Goal: Task Accomplishment & Management: Manage account settings

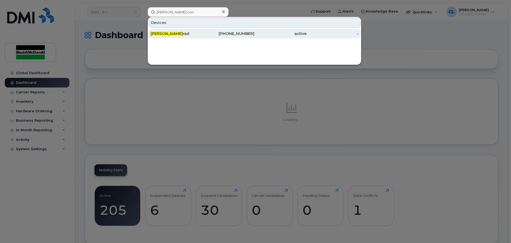
type input "[PERSON_NAME] con"
click at [178, 38] on div "[PERSON_NAME] Con rad" at bounding box center [177, 34] width 52 height 10
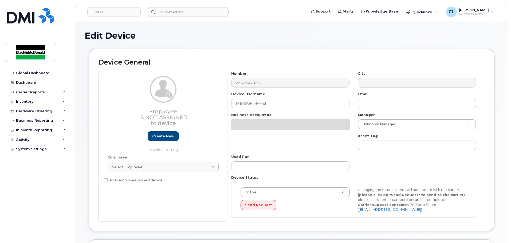
select select "91454"
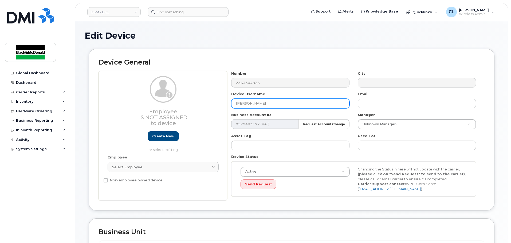
drag, startPoint x: 275, startPoint y: 102, endPoint x: 242, endPoint y: 100, distance: 32.4
click at [271, 102] on input "Tyler Conrad" at bounding box center [290, 104] width 118 height 10
click at [243, 103] on input "Tyler Conrad" at bounding box center [290, 104] width 118 height 10
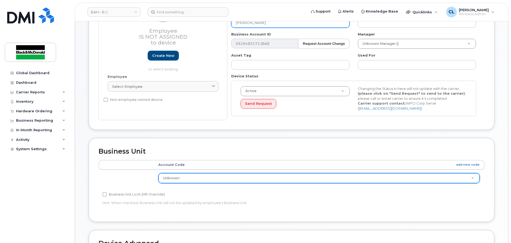
scroll to position [80, 0]
type input "Tyson Conrad"
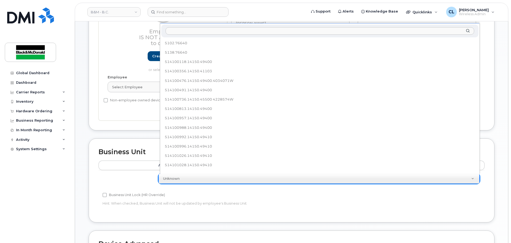
scroll to position [240, 0]
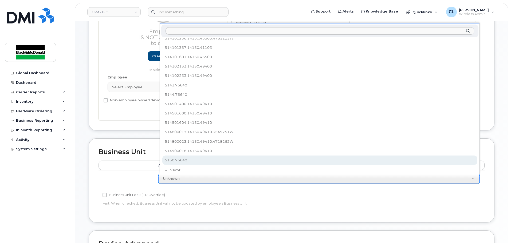
select select "35189323"
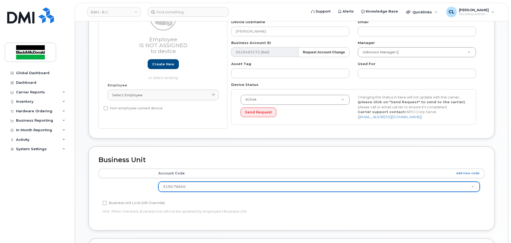
scroll to position [67, 0]
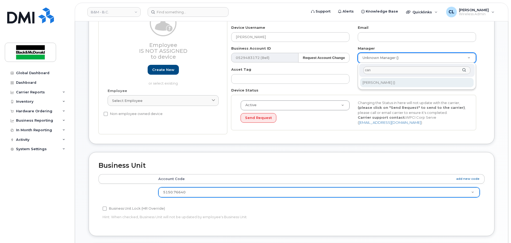
type input "can"
type input "286239"
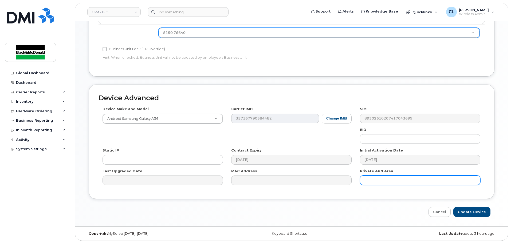
scroll to position [227, 0]
click at [465, 210] on input "Update Device" at bounding box center [472, 212] width 37 height 10
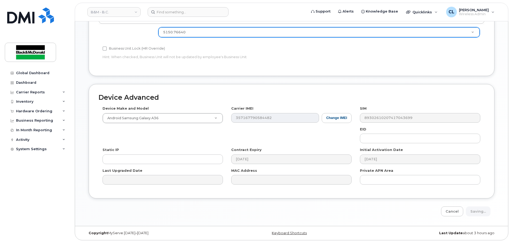
type input "Saving..."
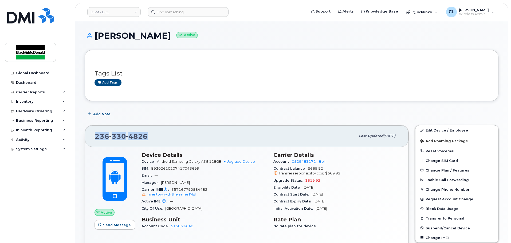
drag, startPoint x: 145, startPoint y: 138, endPoint x: 92, endPoint y: 136, distance: 52.7
click at [92, 137] on div "236 330 4826 Last updated Sep 09, 2025" at bounding box center [247, 136] width 324 height 21
copy span "236 330 4826"
